Goal: Task Accomplishment & Management: Use online tool/utility

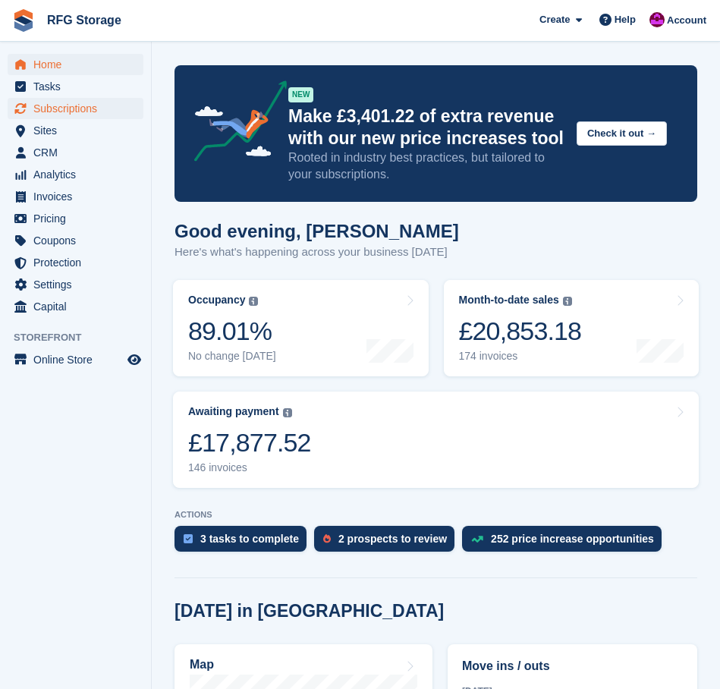
click at [70, 110] on span "Subscriptions" at bounding box center [78, 108] width 91 height 21
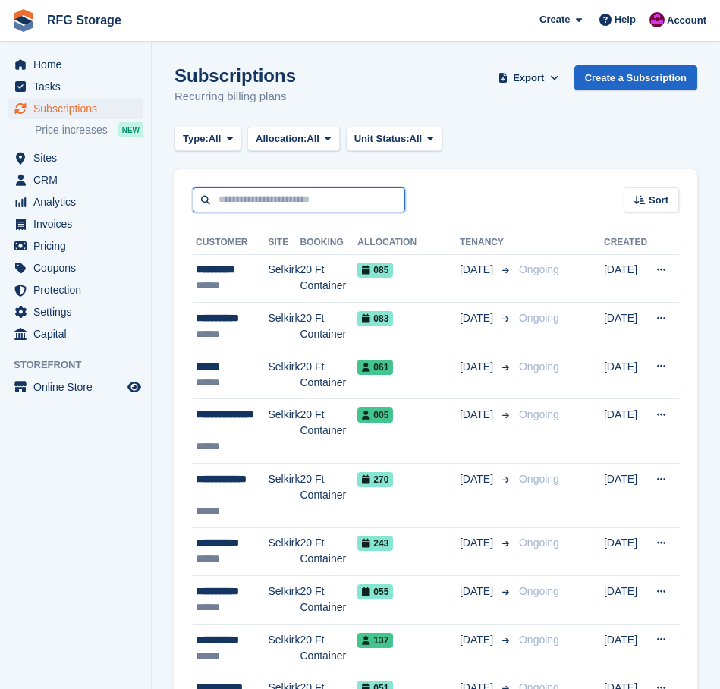
click at [275, 202] on input "text" at bounding box center [299, 199] width 212 height 25
type input "**"
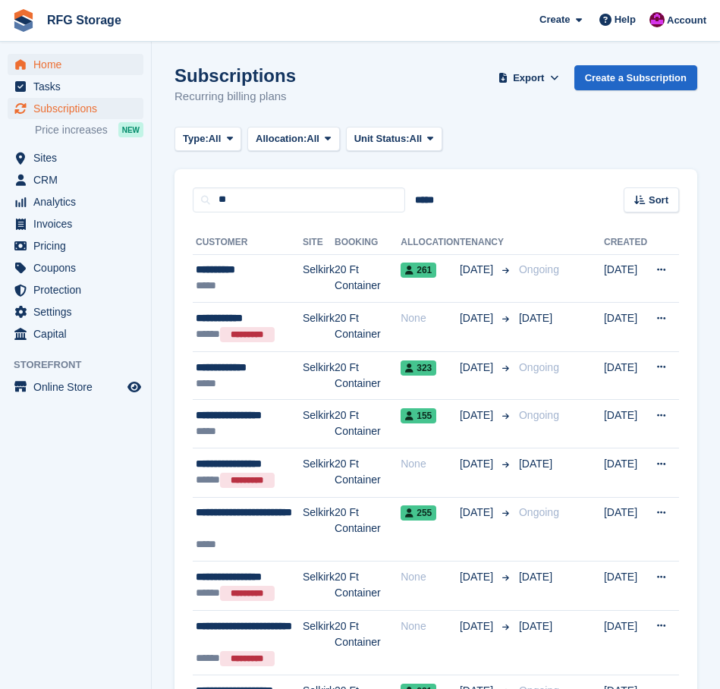
click at [52, 62] on span "Home" at bounding box center [78, 64] width 91 height 21
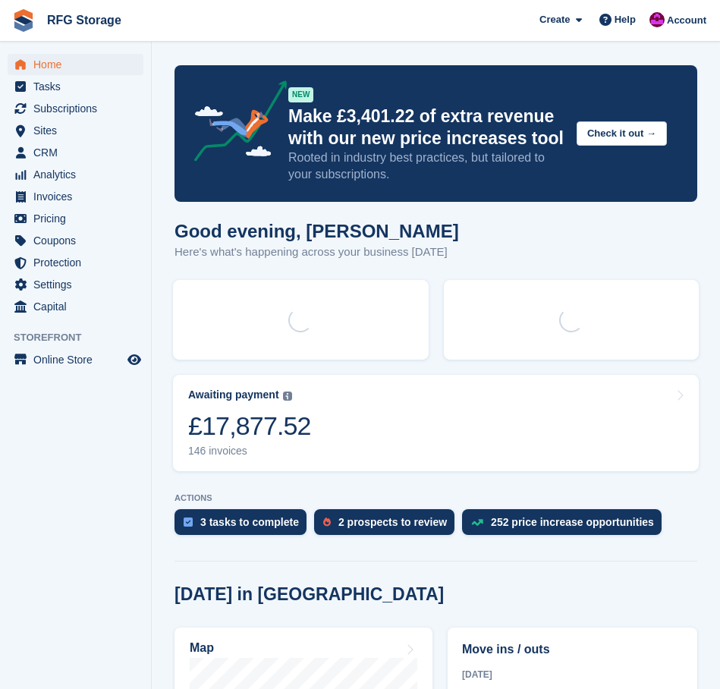
scroll to position [554, 0]
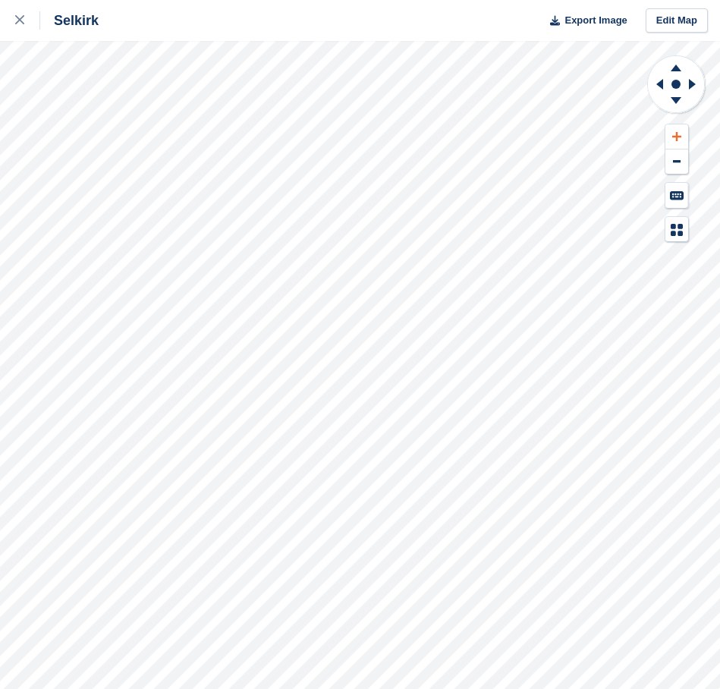
click at [679, 128] on button at bounding box center [676, 136] width 23 height 25
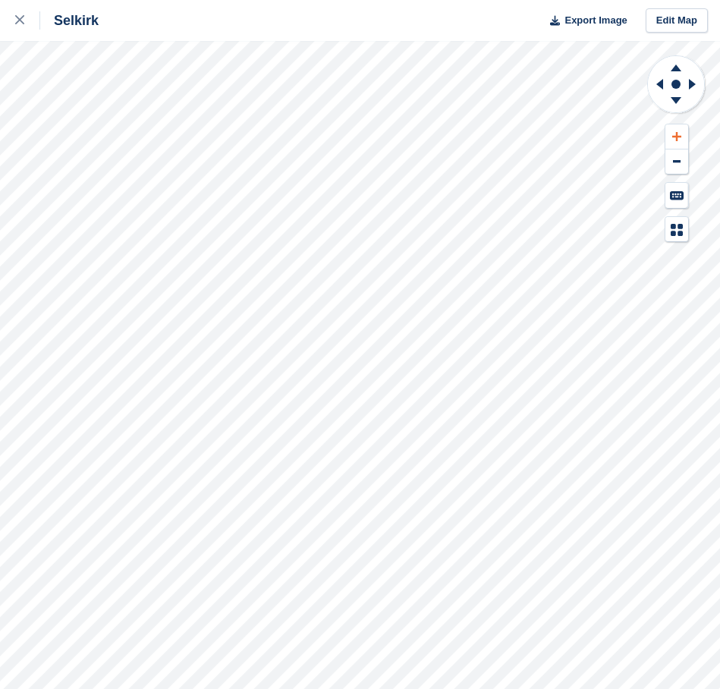
click at [679, 128] on button at bounding box center [676, 136] width 23 height 25
click at [695, 80] on icon at bounding box center [694, 83] width 19 height 39
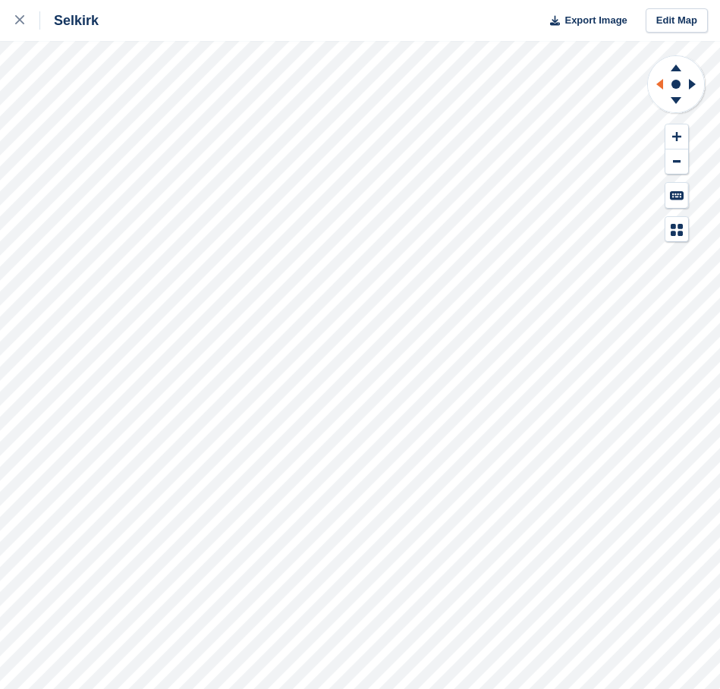
click at [661, 83] on icon at bounding box center [659, 84] width 7 height 11
click at [661, 84] on icon at bounding box center [659, 84] width 7 height 11
click at [692, 81] on icon at bounding box center [694, 83] width 19 height 39
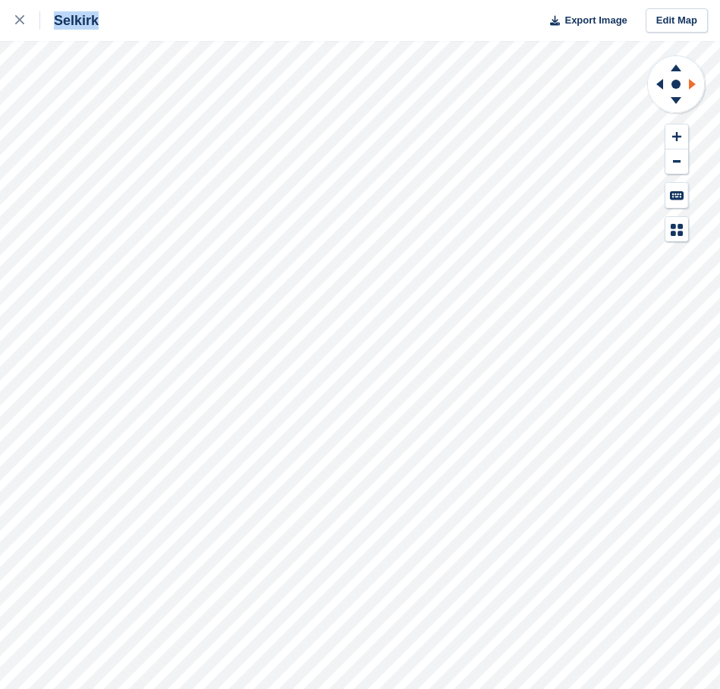
click at [692, 81] on icon at bounding box center [694, 83] width 19 height 39
click at [189, 148] on div "Selkirk Export Image Edit Map" at bounding box center [360, 344] width 720 height 689
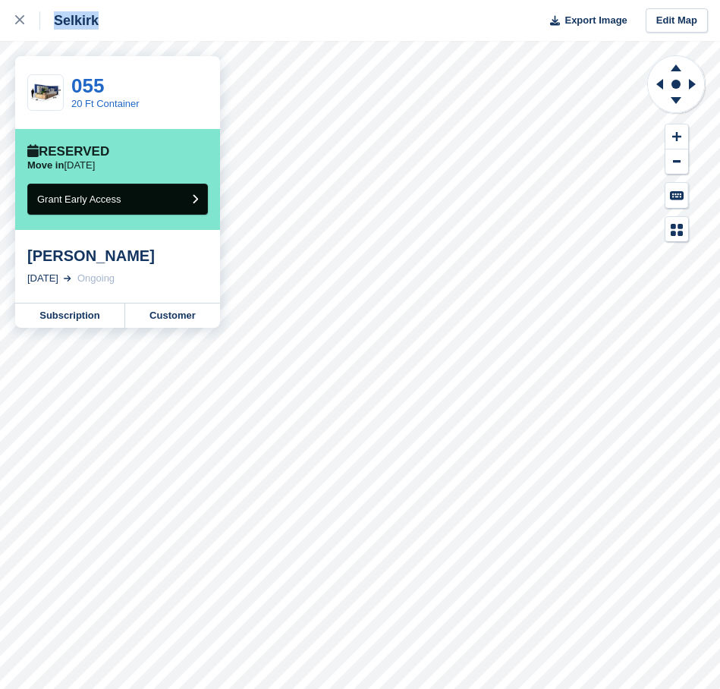
click at [196, 199] on icon "submit" at bounding box center [195, 199] width 6 height 10
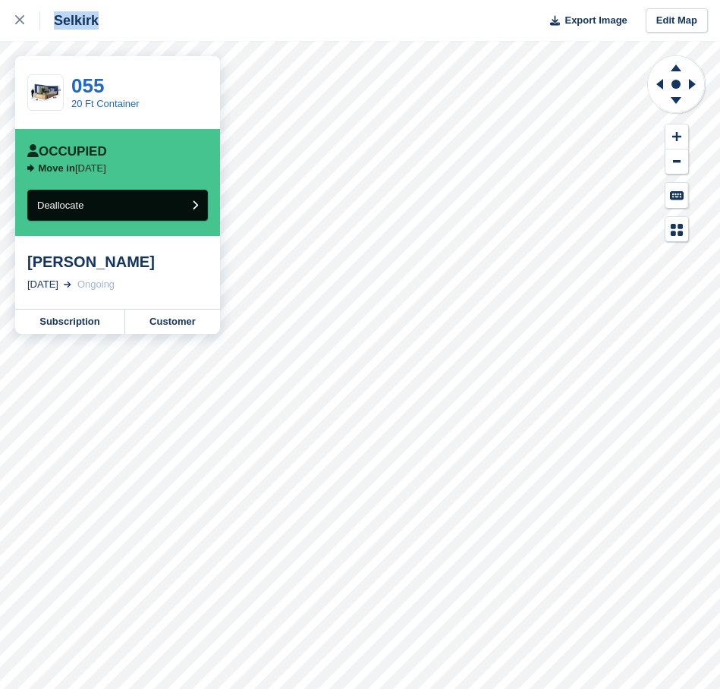
click at [196, 200] on icon "submit" at bounding box center [195, 205] width 6 height 10
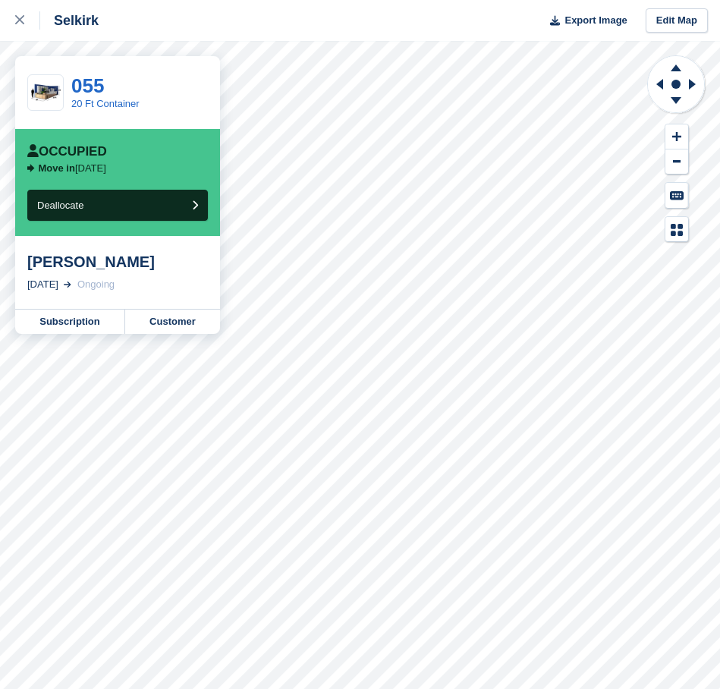
click at [155, 164] on div "Move in in 15 days" at bounding box center [117, 168] width 181 height 18
click at [195, 206] on icon "submit" at bounding box center [195, 205] width 6 height 10
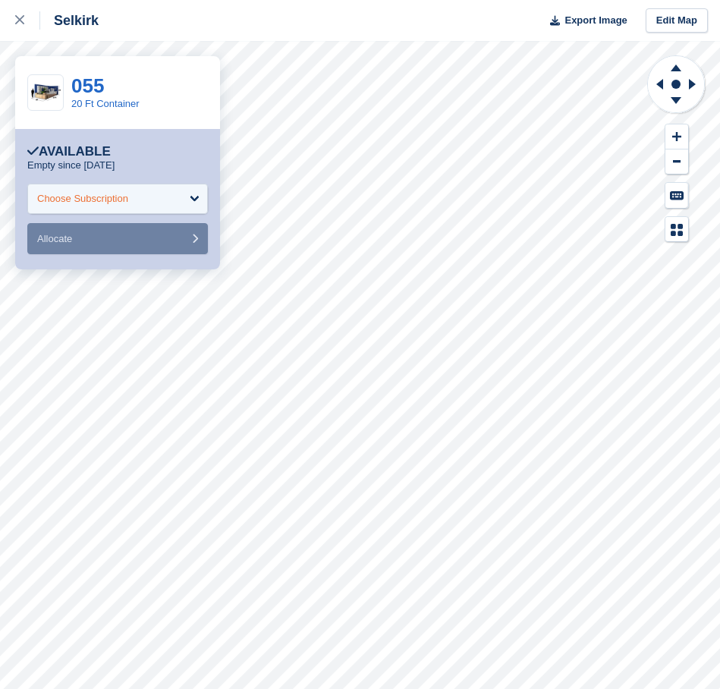
click at [193, 201] on div "Choose Subscription" at bounding box center [117, 199] width 181 height 30
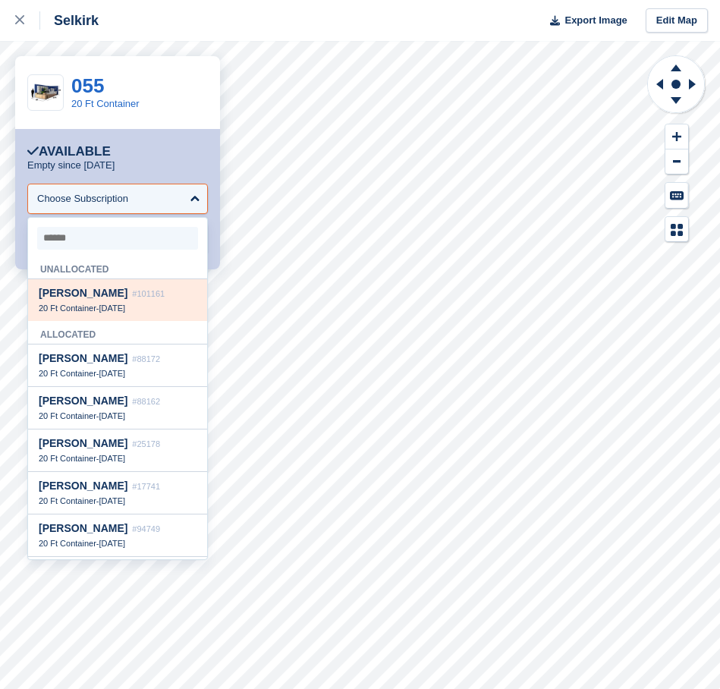
click at [132, 289] on span "#101161" at bounding box center [148, 293] width 33 height 9
select select "******"
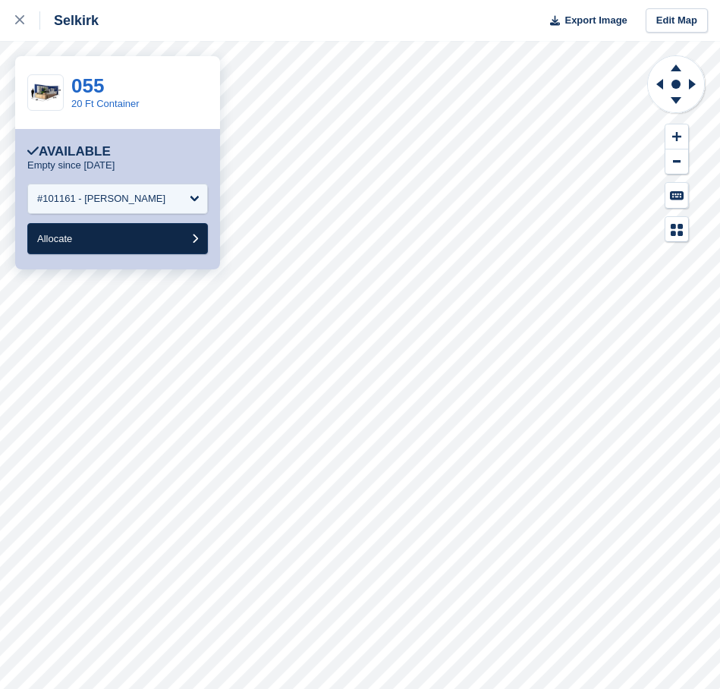
click at [155, 240] on button "Allocate" at bounding box center [117, 238] width 181 height 31
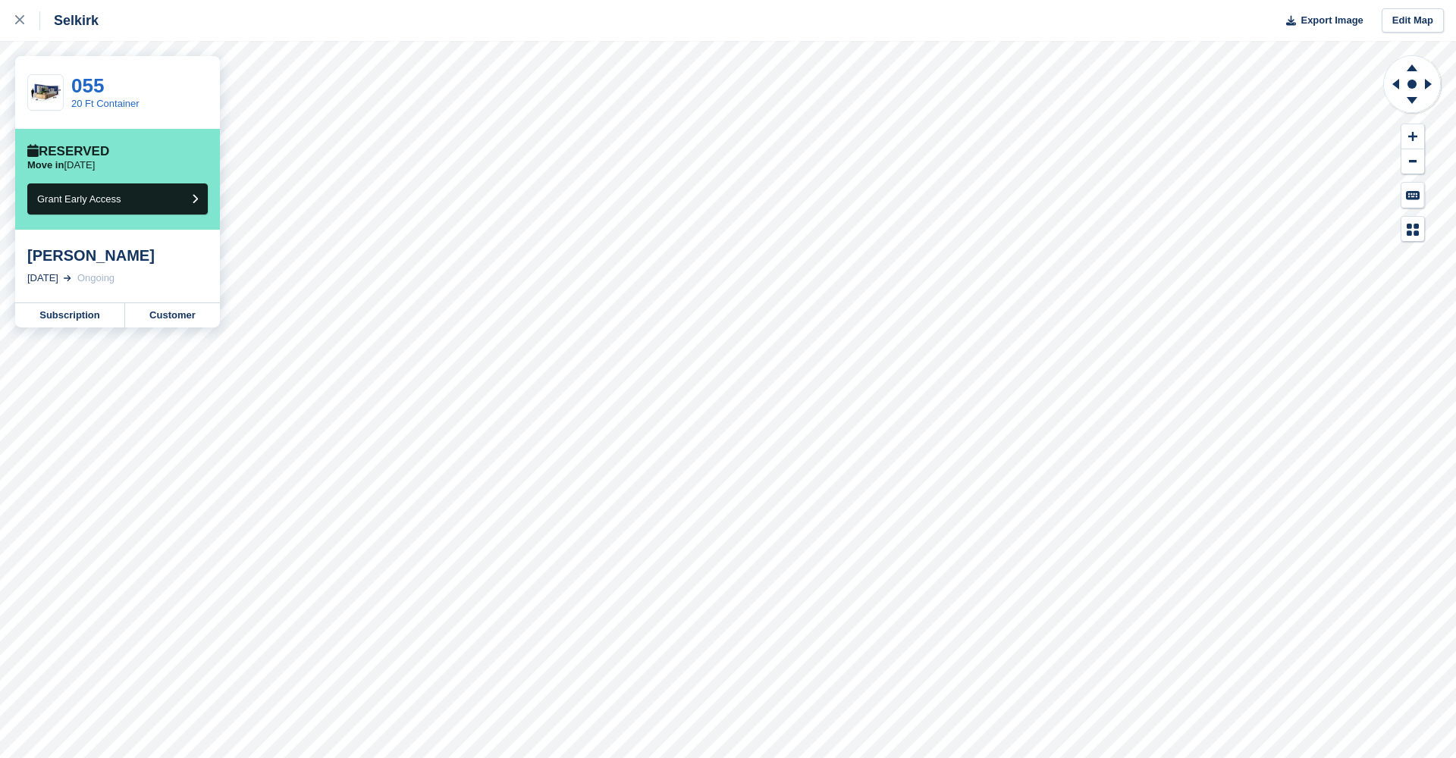
click at [168, 61] on div "055 20 Ft Container" at bounding box center [117, 92] width 205 height 73
click at [22, 20] on icon at bounding box center [19, 19] width 9 height 9
